Goal: Information Seeking & Learning: Learn about a topic

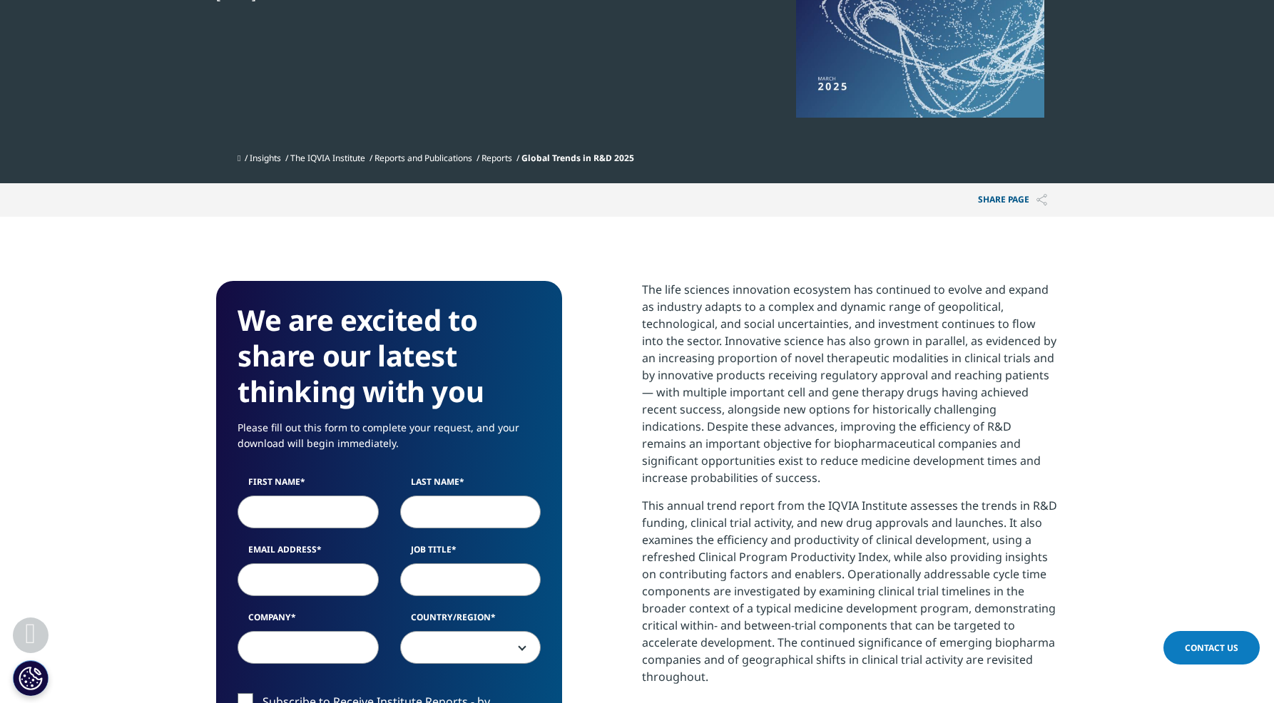
scroll to position [429, 0]
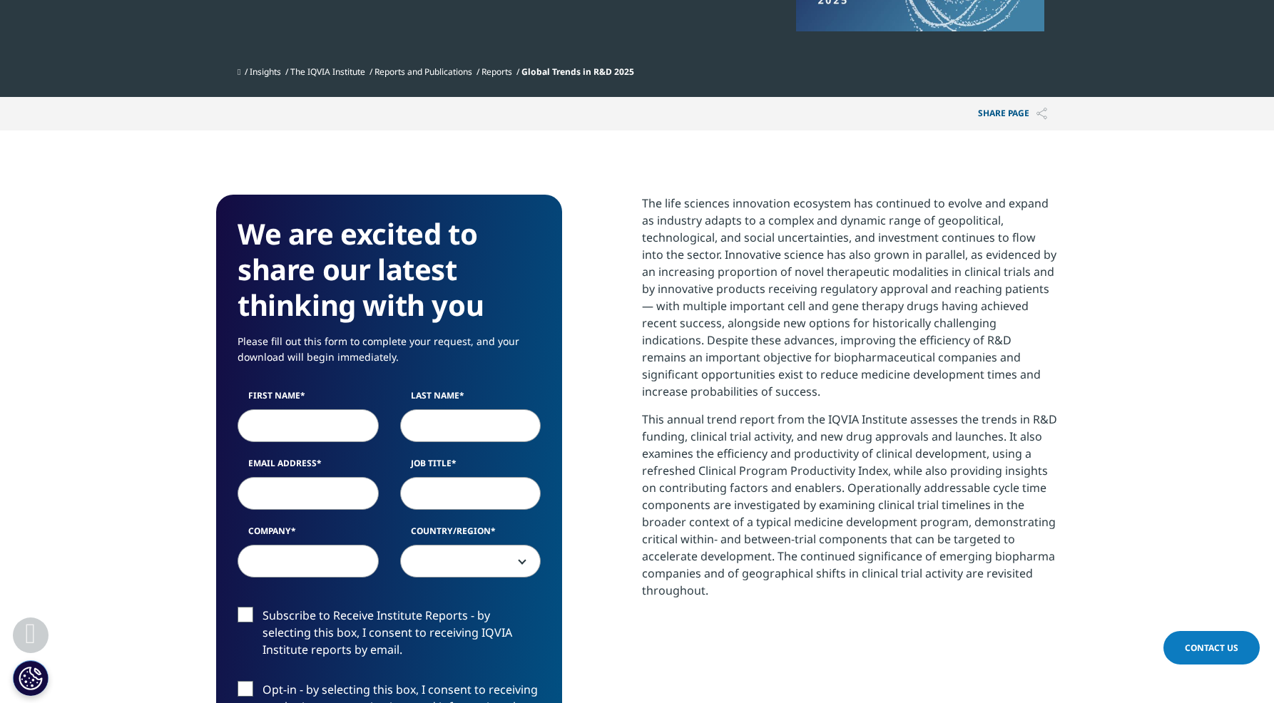
click at [623, 177] on section "We are excited to share our latest thinking with you Please fill out this form …" at bounding box center [637, 589] width 1274 height 917
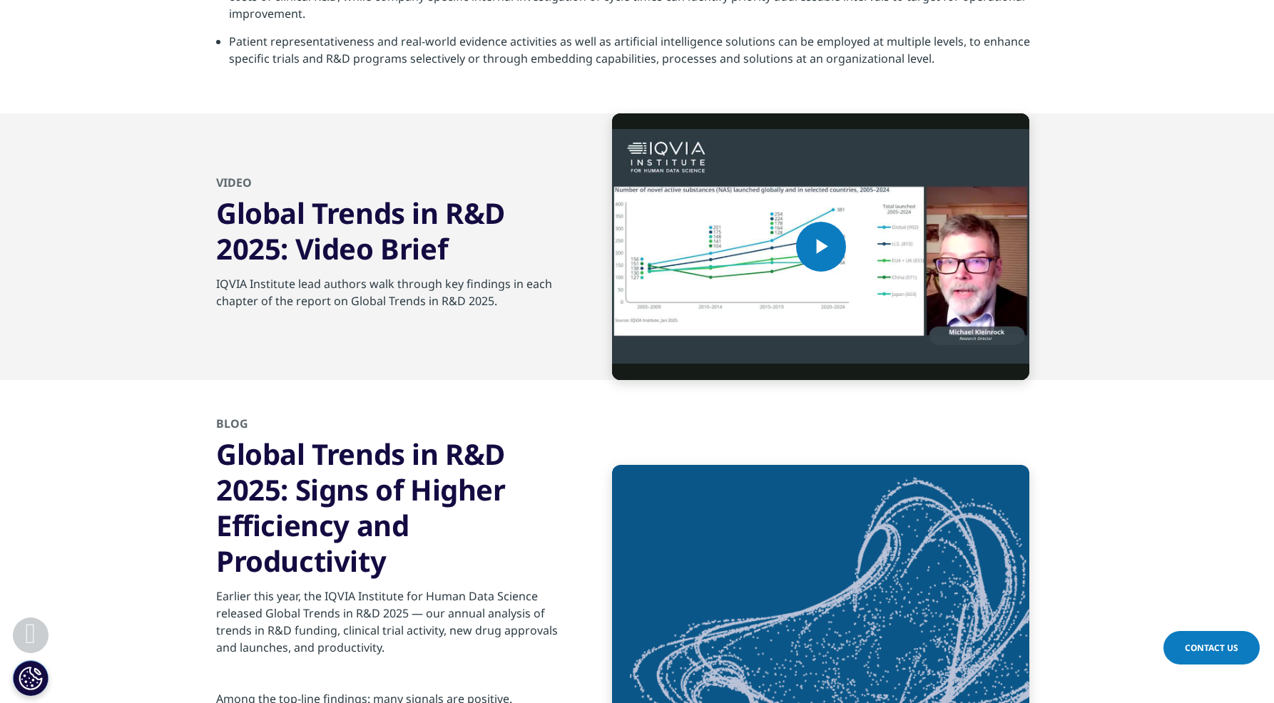
scroll to position [4960, 0]
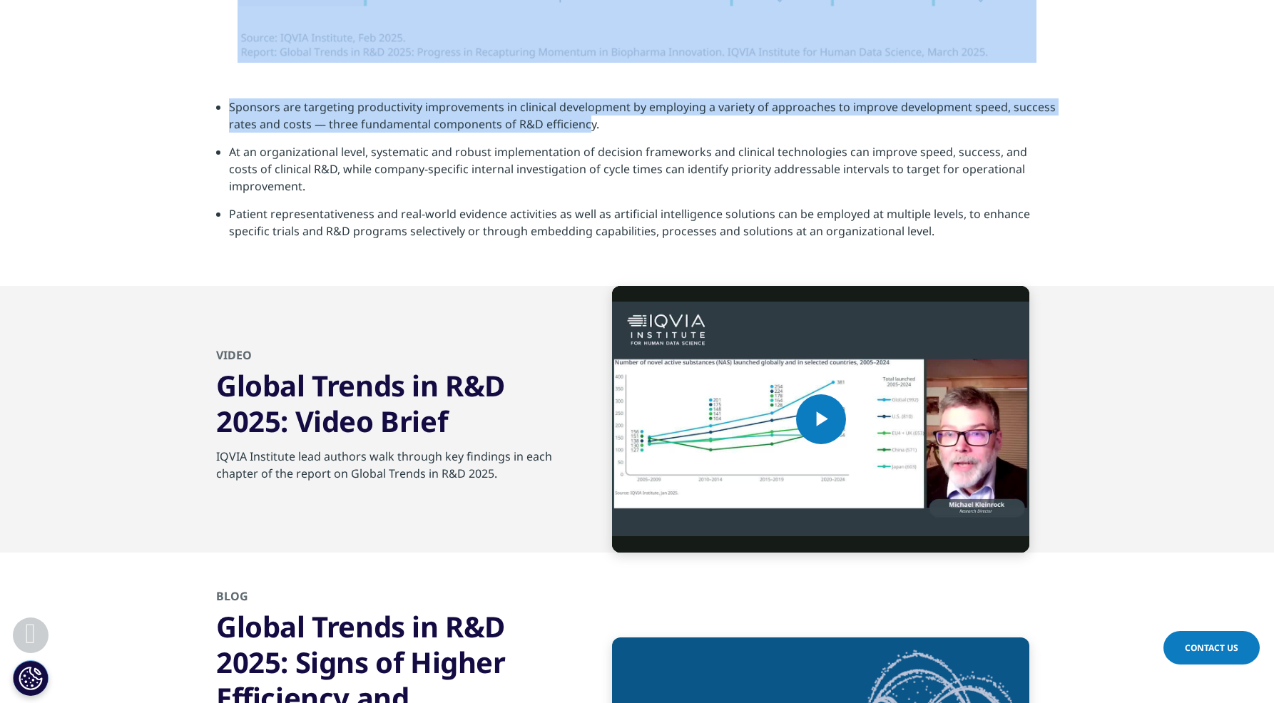
drag, startPoint x: 642, startPoint y: 201, endPoint x: 856, endPoint y: 270, distance: 224.7
copy div "The life sciences innovation ecosystem has continued to evolve and expand as in…"
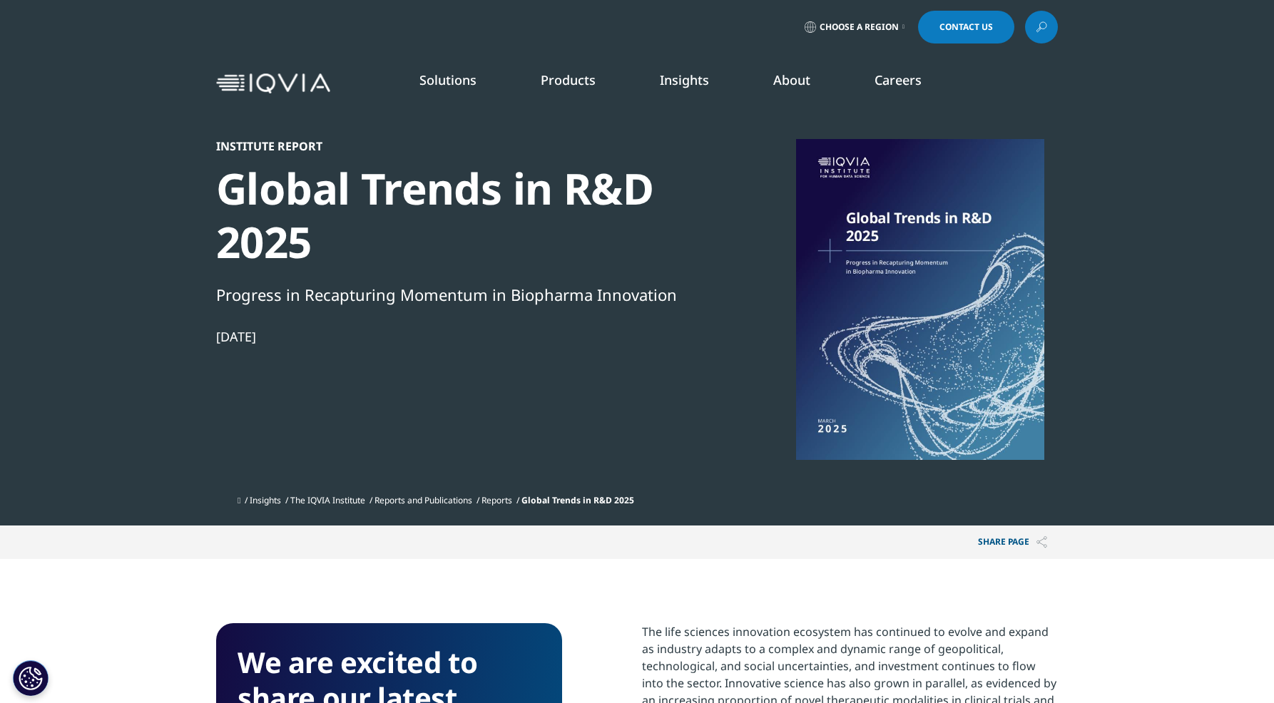
scroll to position [788, 842]
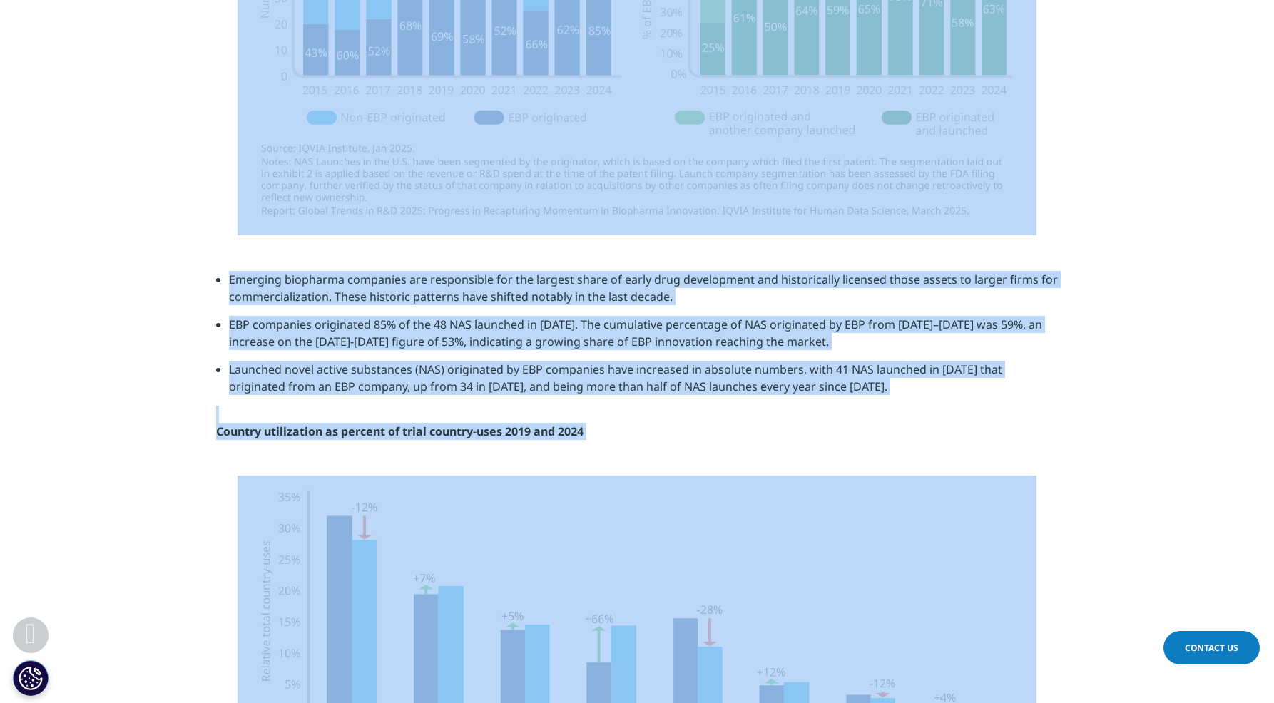
scroll to position [3501, 0]
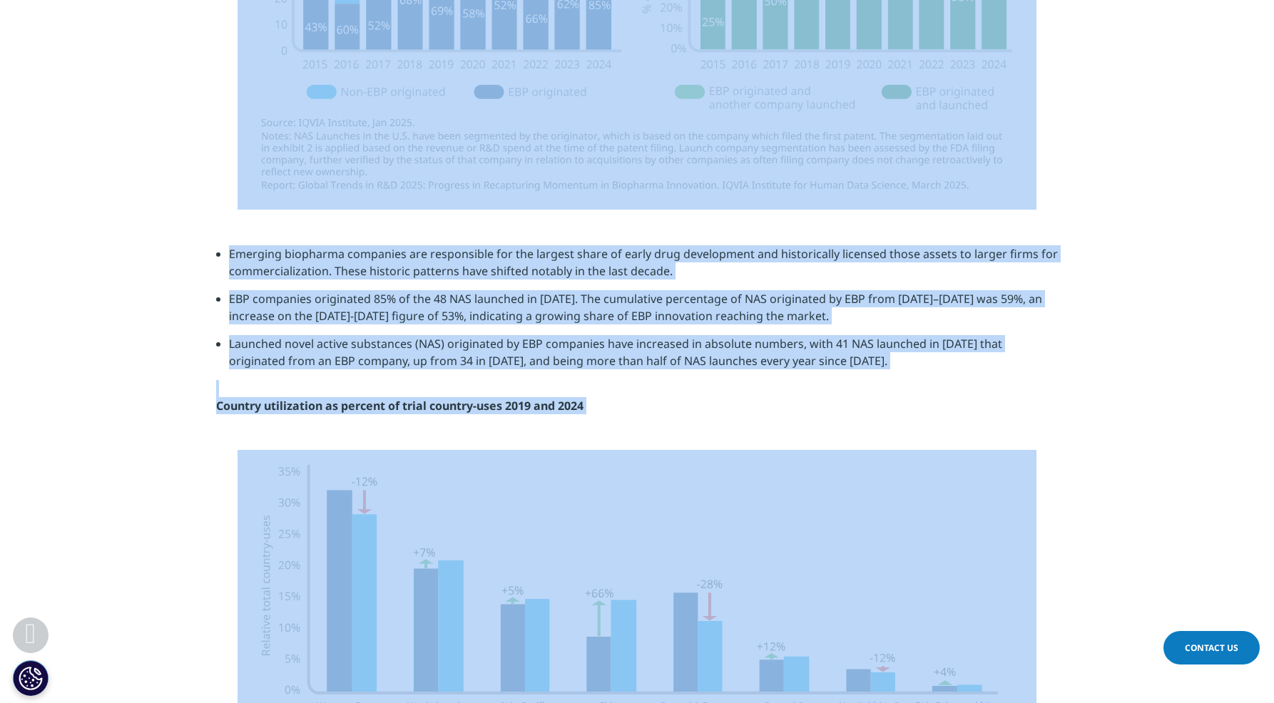
drag, startPoint x: 643, startPoint y: 195, endPoint x: 750, endPoint y: 651, distance: 468.2
copy div "The life sciences innovation ecosystem has continued to evolve and expand as in…"
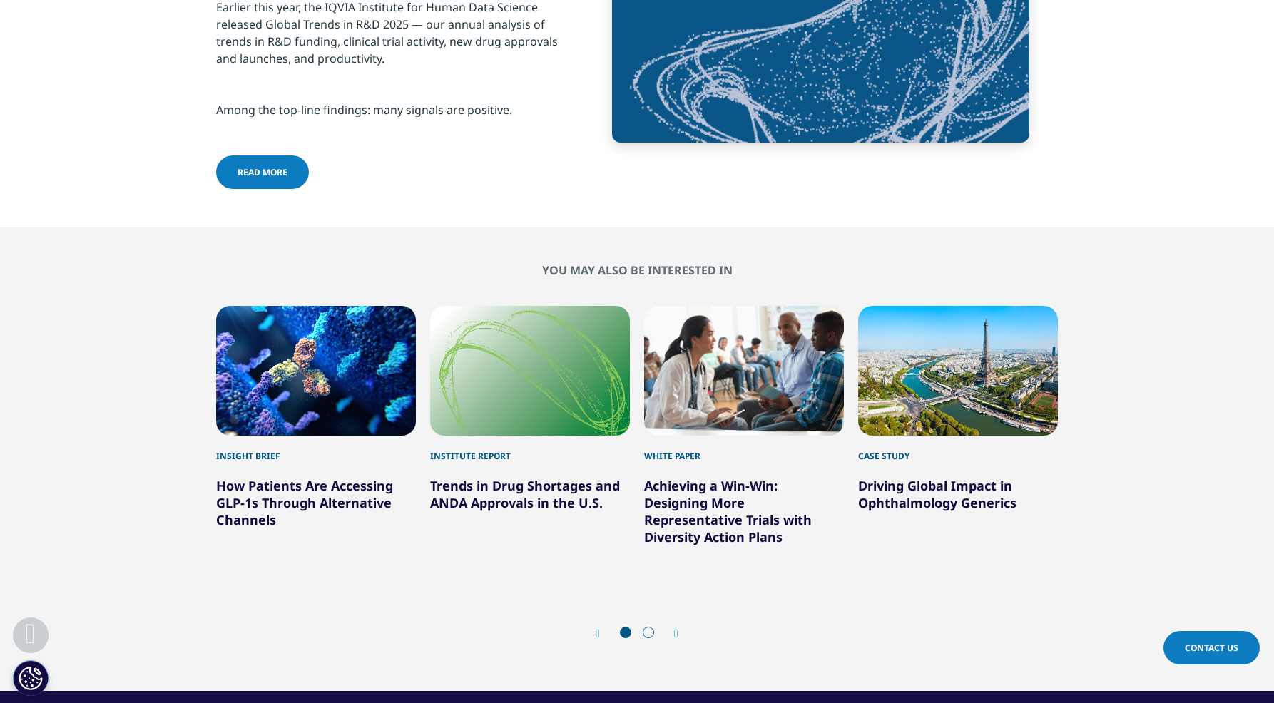
scroll to position [5726, 0]
